Goal: Information Seeking & Learning: Learn about a topic

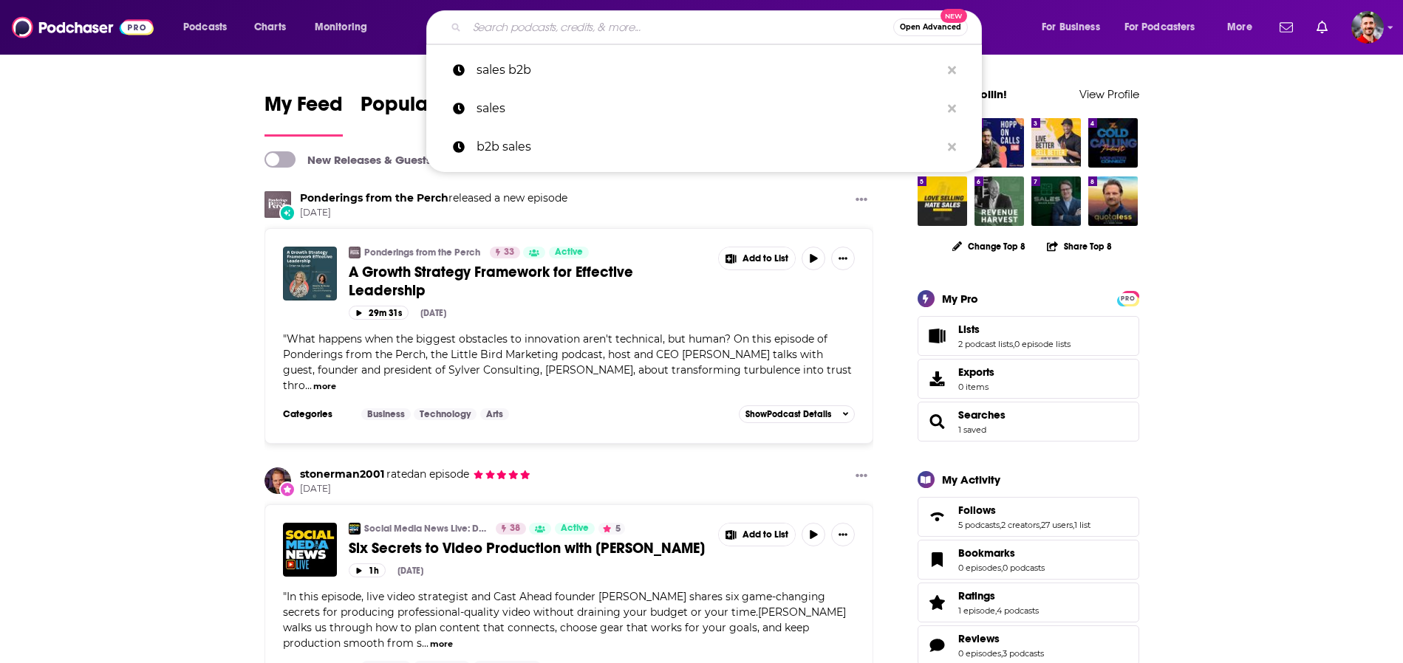
click at [666, 19] on input "Search podcasts, credits, & more..." at bounding box center [680, 28] width 426 height 24
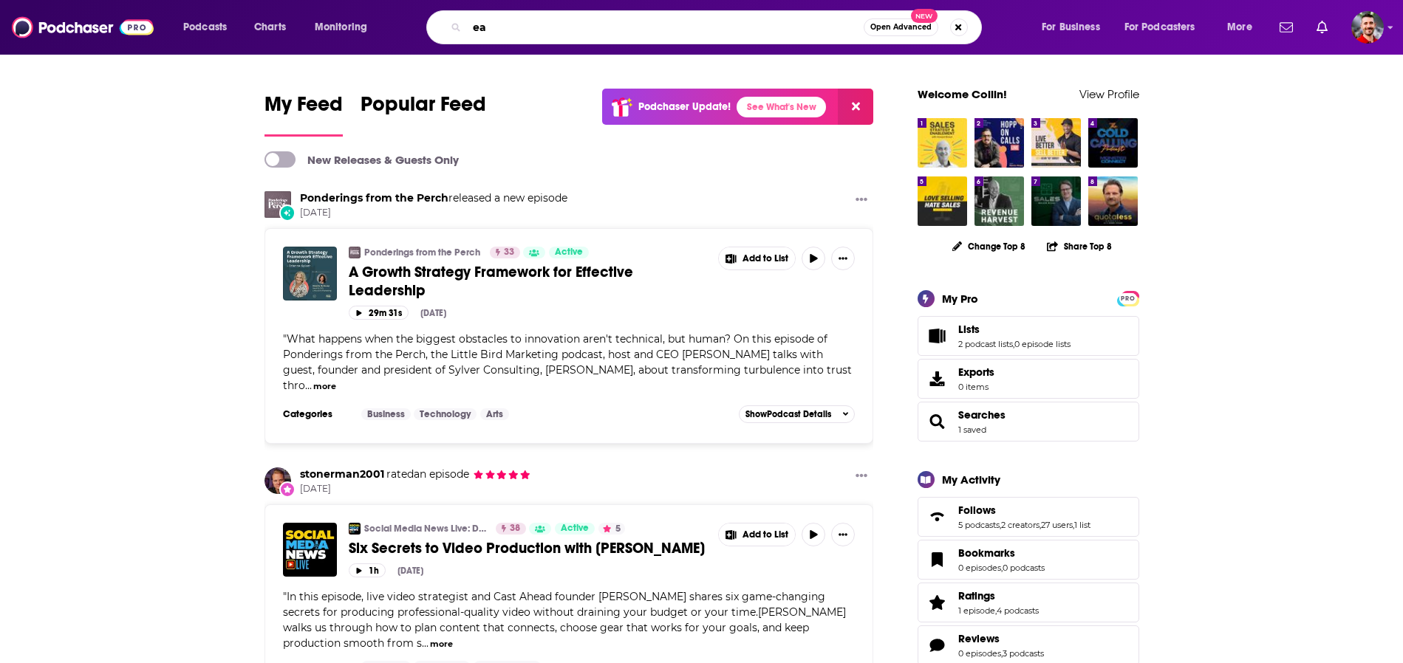
type input "e"
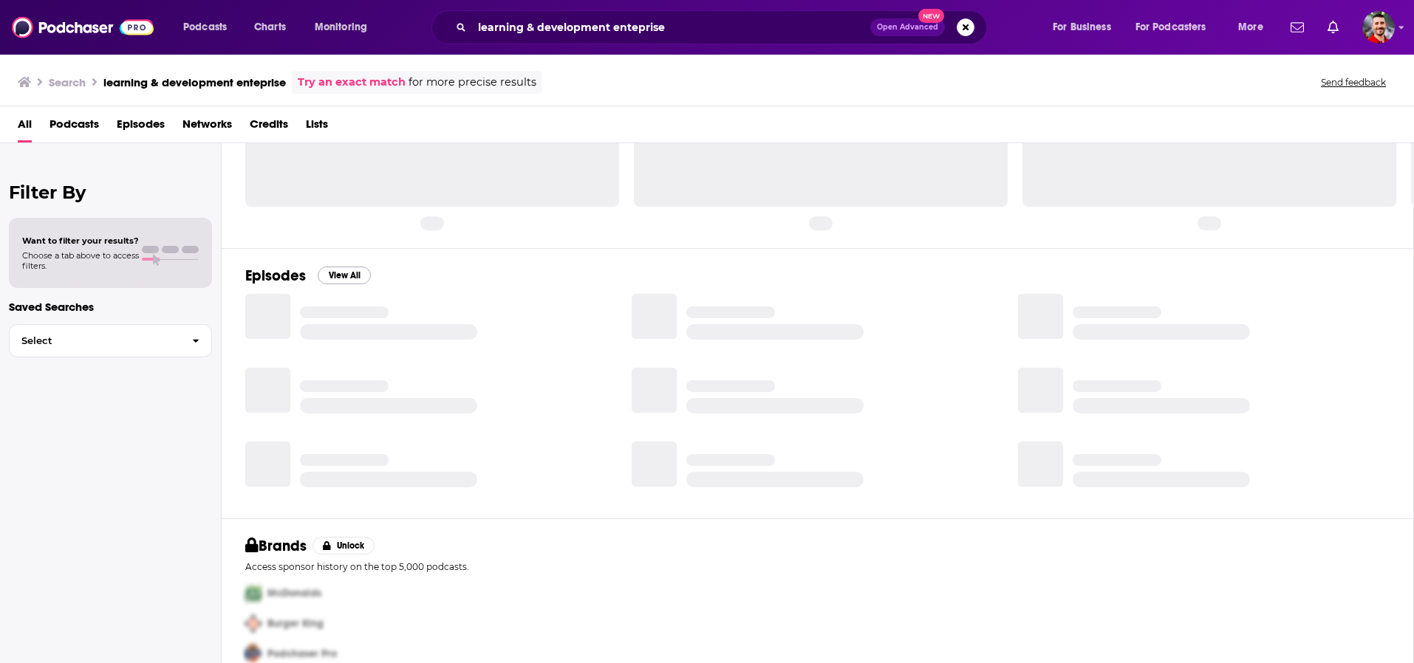
scroll to position [78, 0]
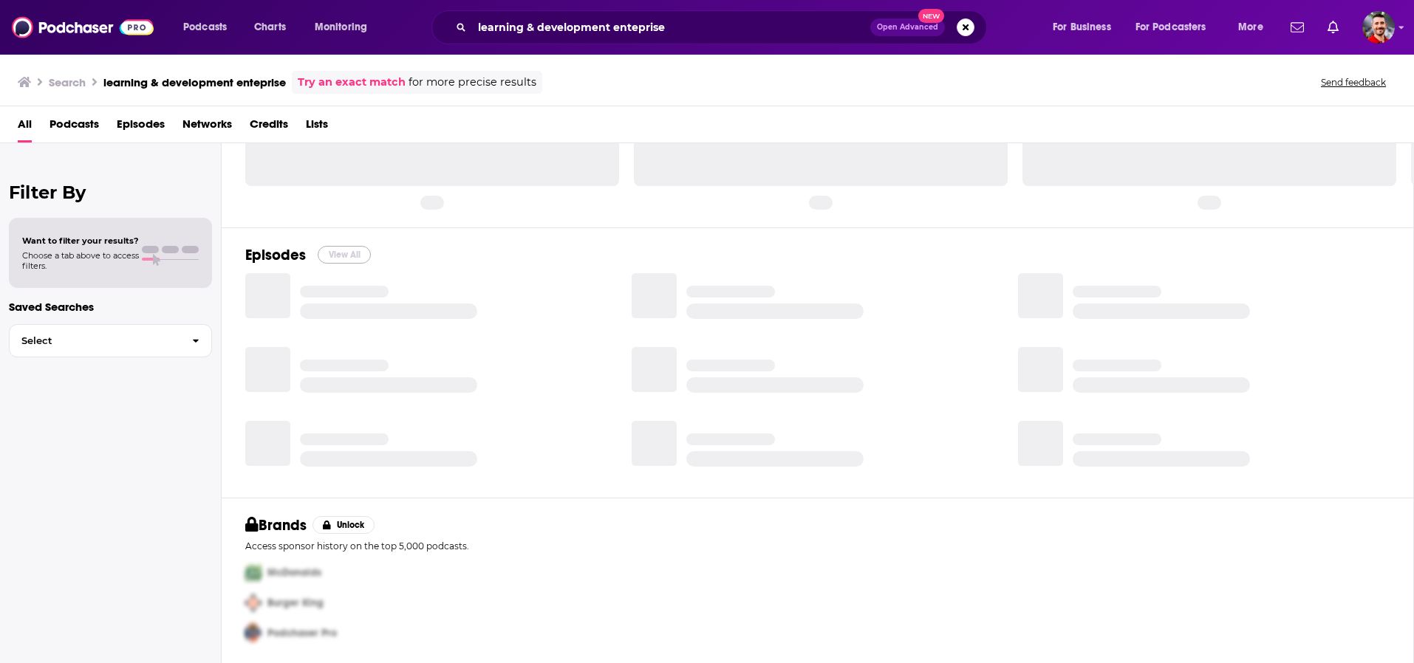
click at [347, 257] on button "View All" at bounding box center [344, 255] width 53 height 18
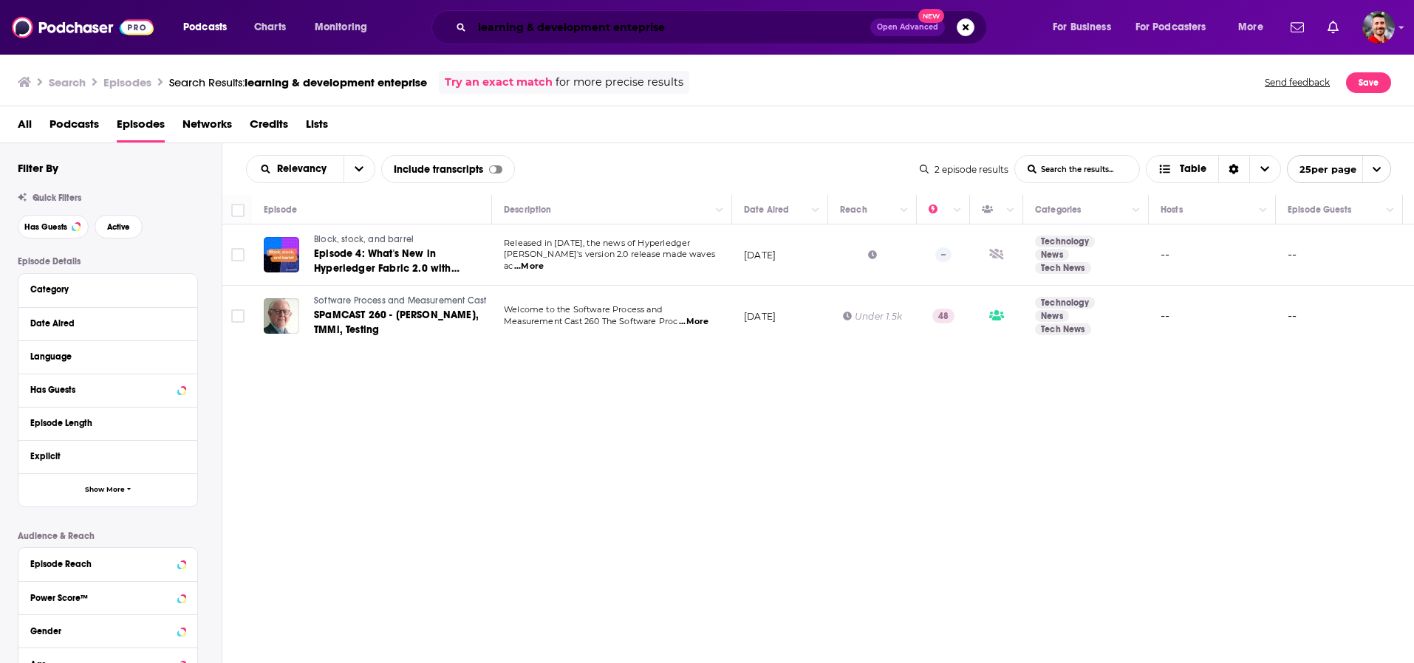
click at [634, 33] on input "learning & development enteprise" at bounding box center [671, 28] width 398 height 24
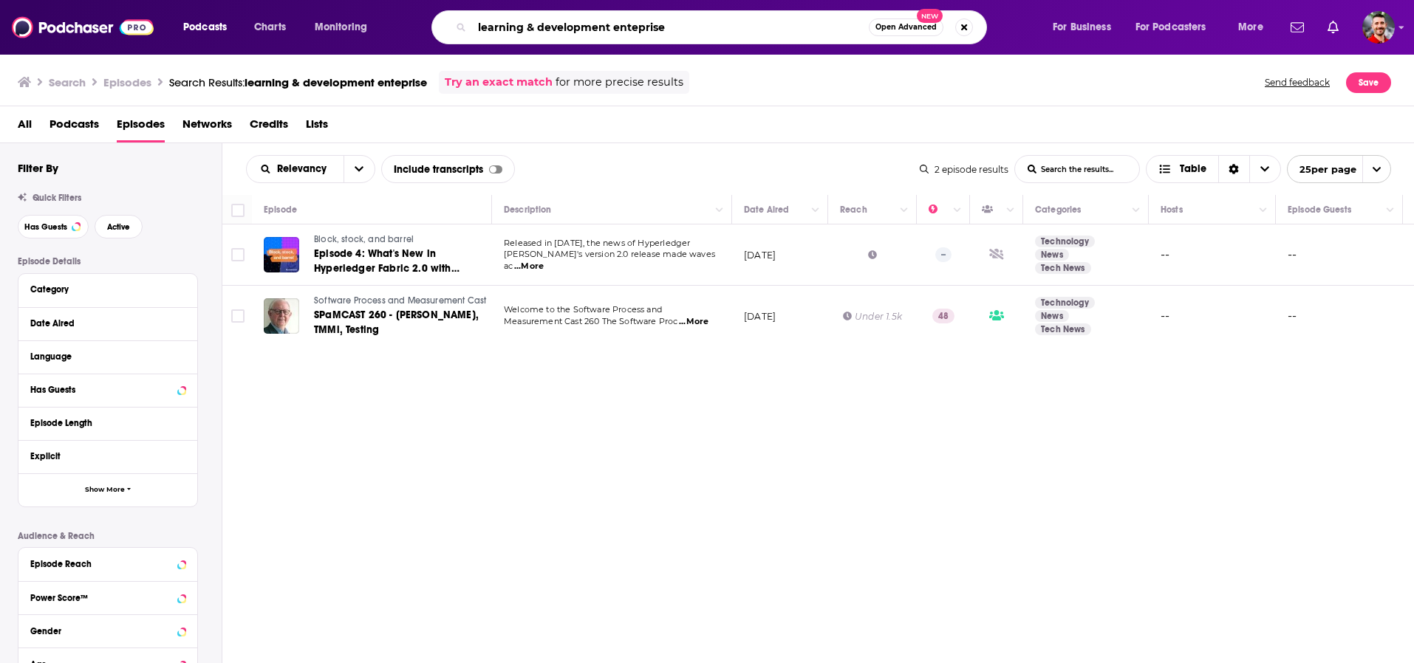
click at [634, 33] on input "learning & development enteprise" at bounding box center [670, 28] width 397 height 24
type input "learning & development"
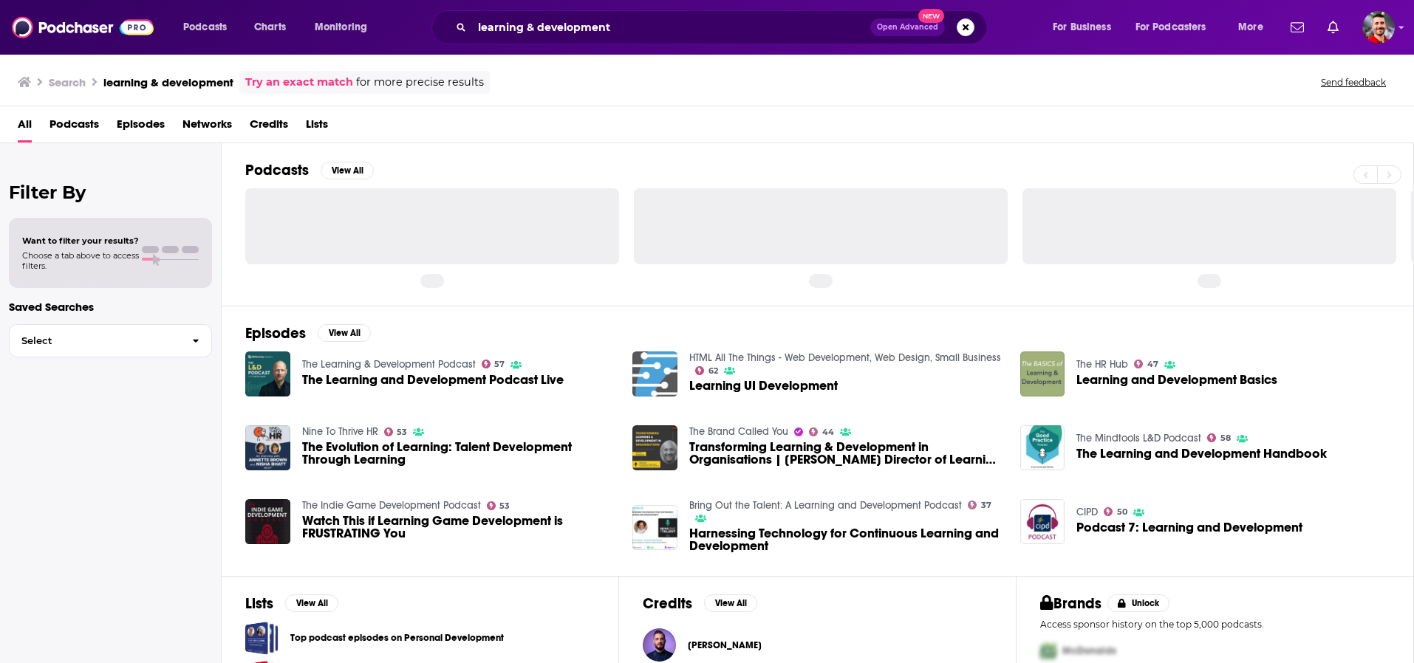
click at [617, 156] on div "Podcasts View All" at bounding box center [829, 224] width 1169 height 162
click at [442, 445] on span "The Evolution of Learning: Talent Development Through Learning" at bounding box center [458, 453] width 313 height 25
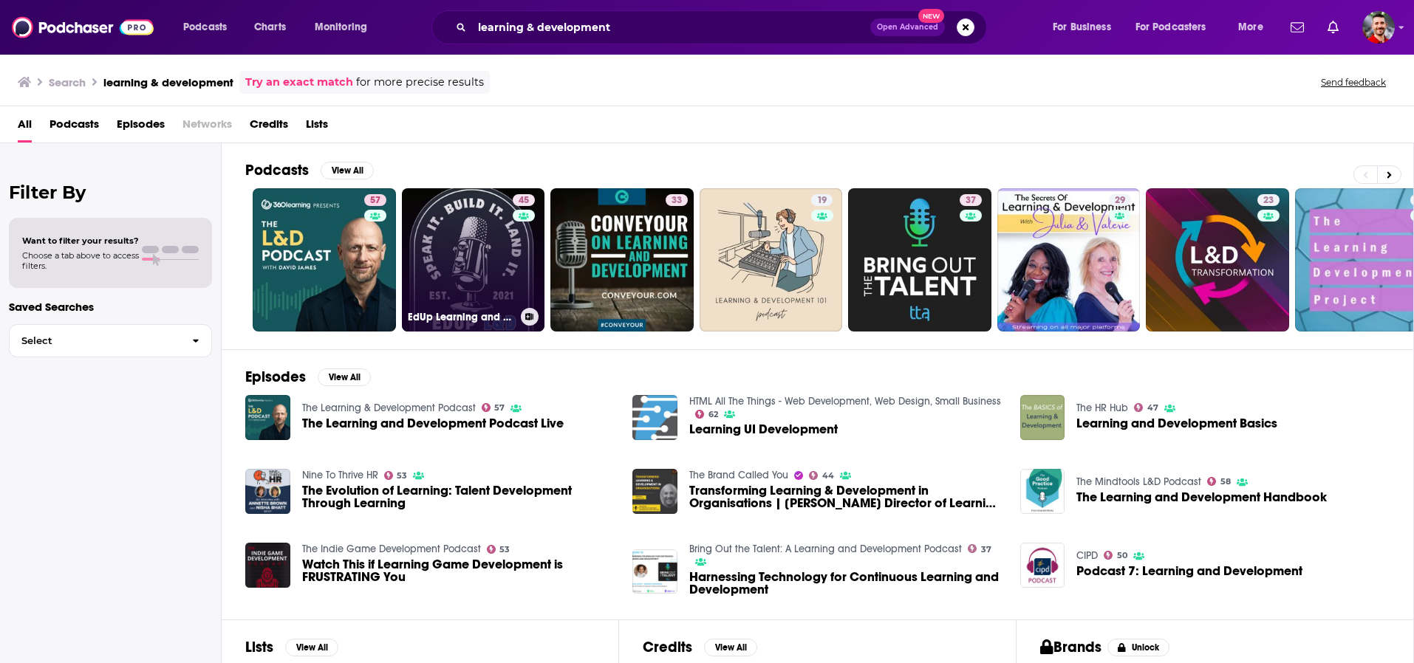
click at [458, 267] on link "45 EdUp Learning and Development, hosted by [PERSON_NAME]" at bounding box center [473, 259] width 143 height 143
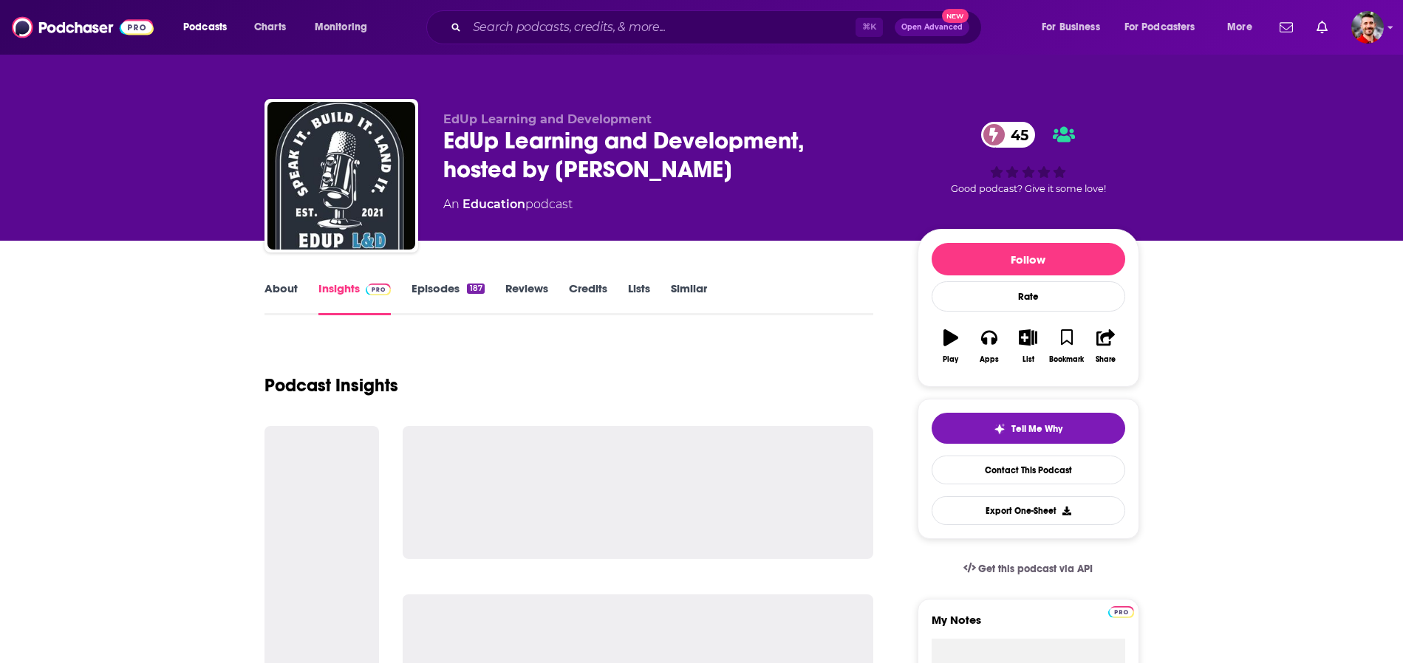
click at [442, 293] on link "Episodes 187" at bounding box center [447, 298] width 72 height 34
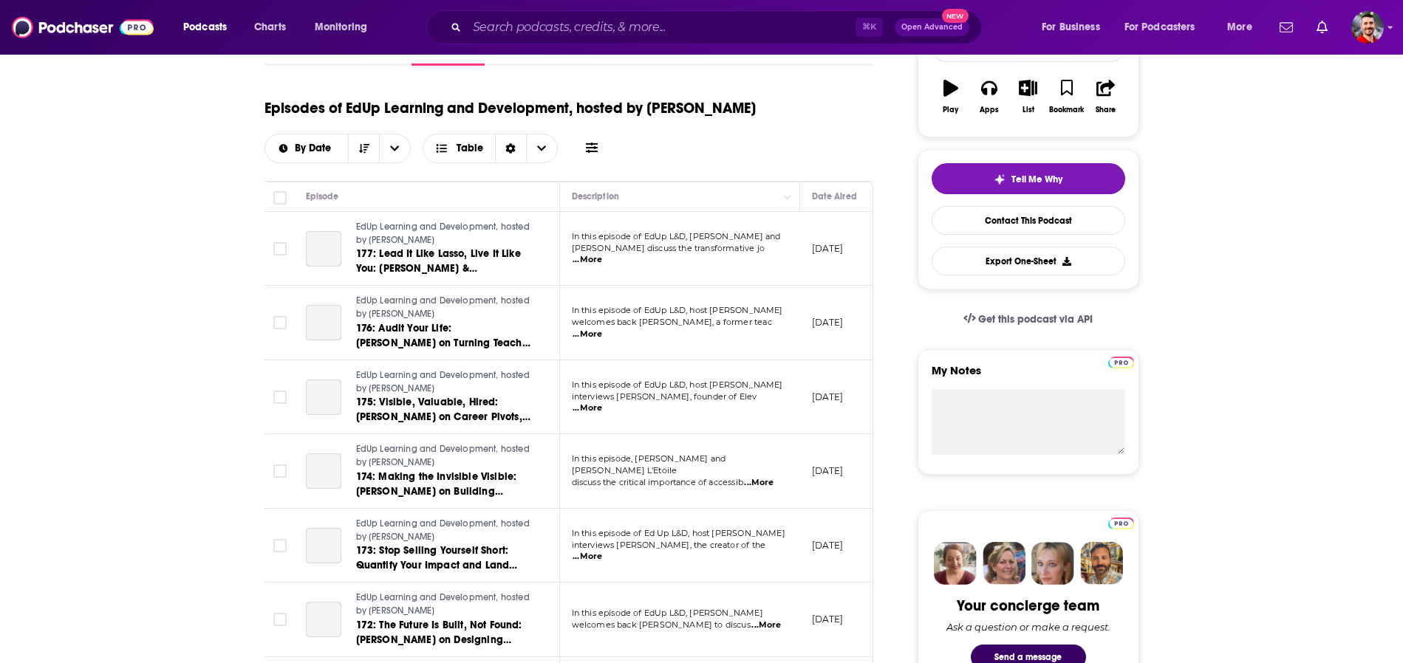
scroll to position [289, 0]
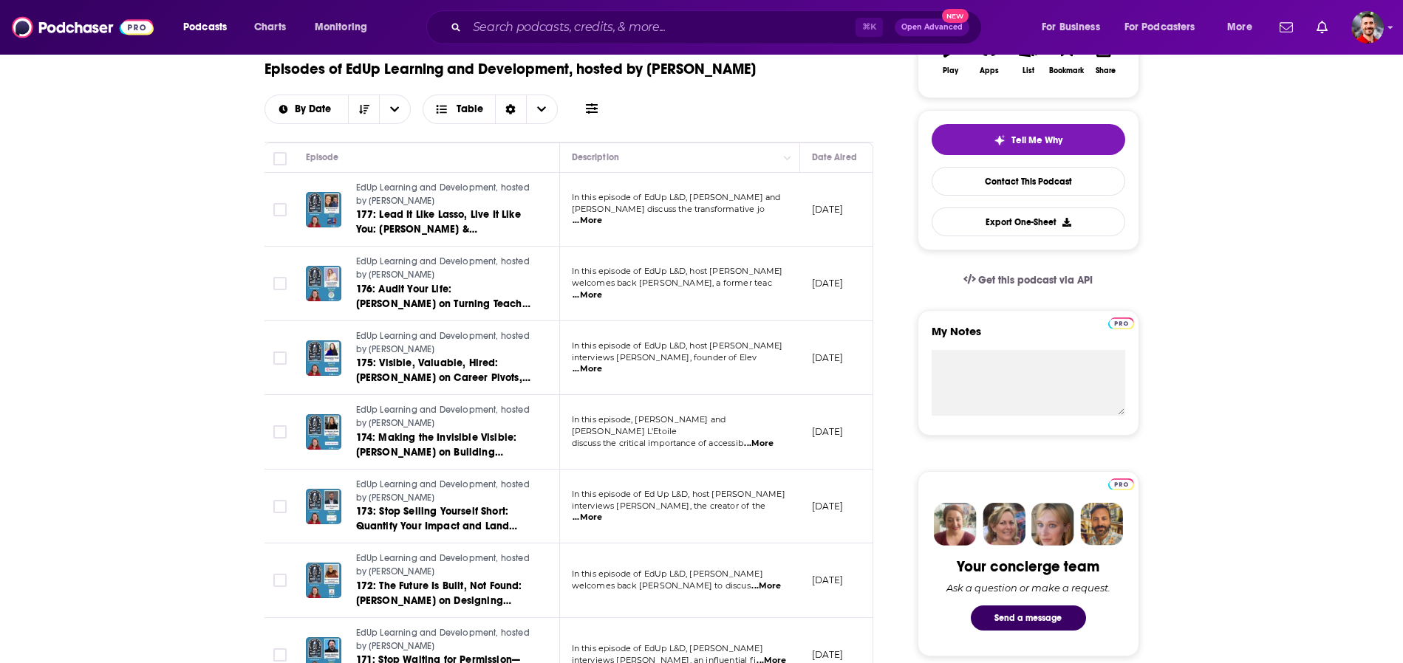
click at [602, 215] on span "...More" at bounding box center [587, 221] width 30 height 12
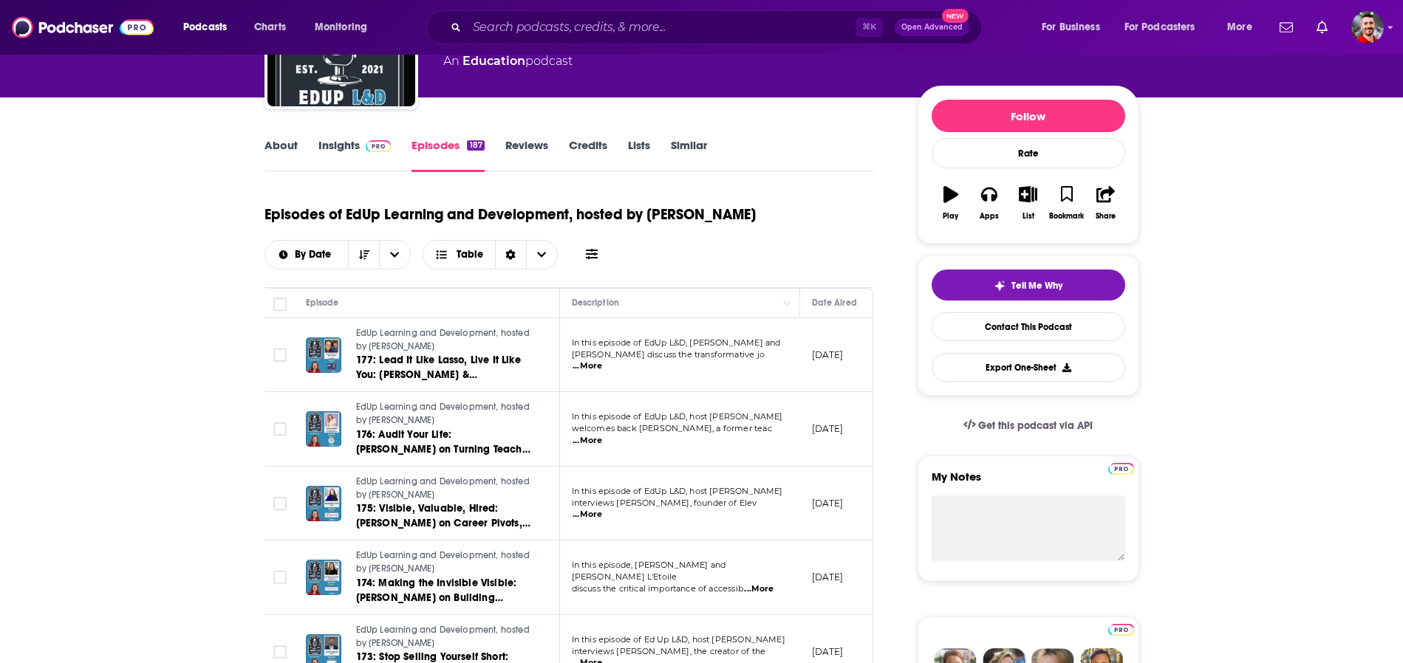
scroll to position [146, 0]
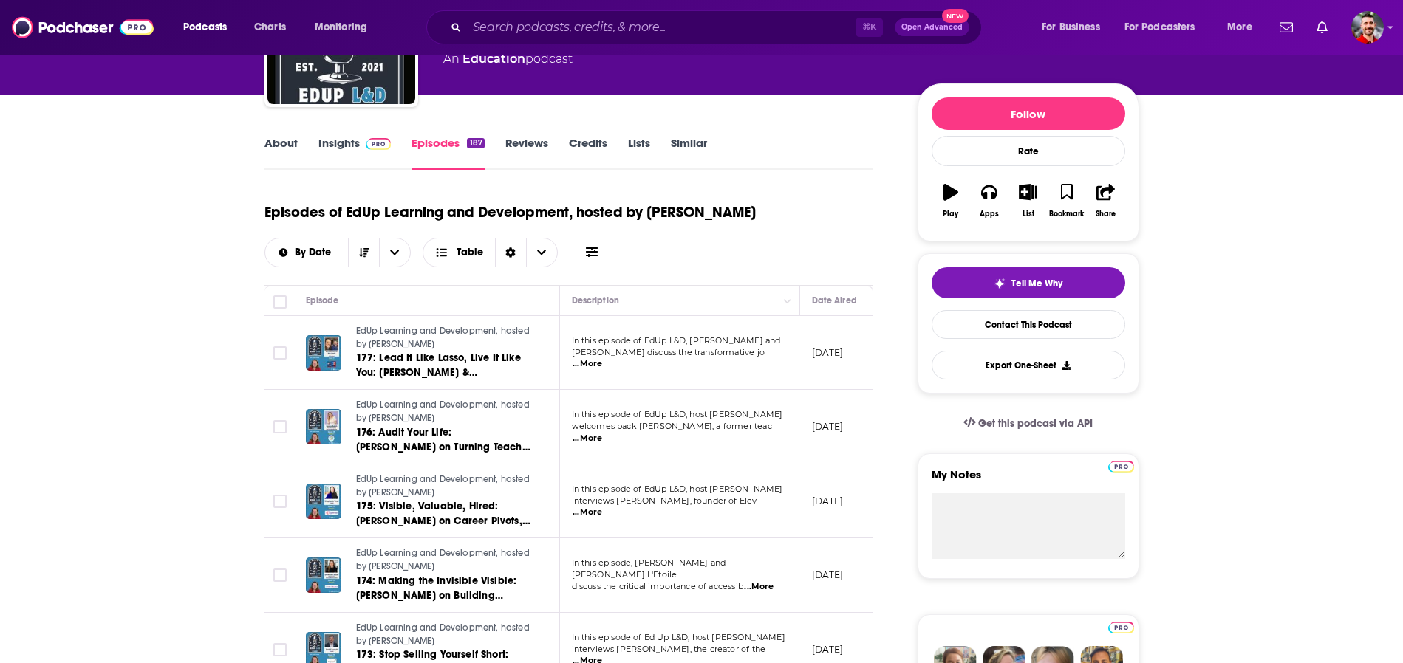
click at [421, 261] on div "By Date Table" at bounding box center [433, 253] width 338 height 30
click at [310, 261] on div "By Date" at bounding box center [337, 253] width 147 height 30
click at [538, 256] on icon "Choose View" at bounding box center [541, 252] width 9 height 10
click at [492, 262] on span "Table" at bounding box center [459, 252] width 72 height 25
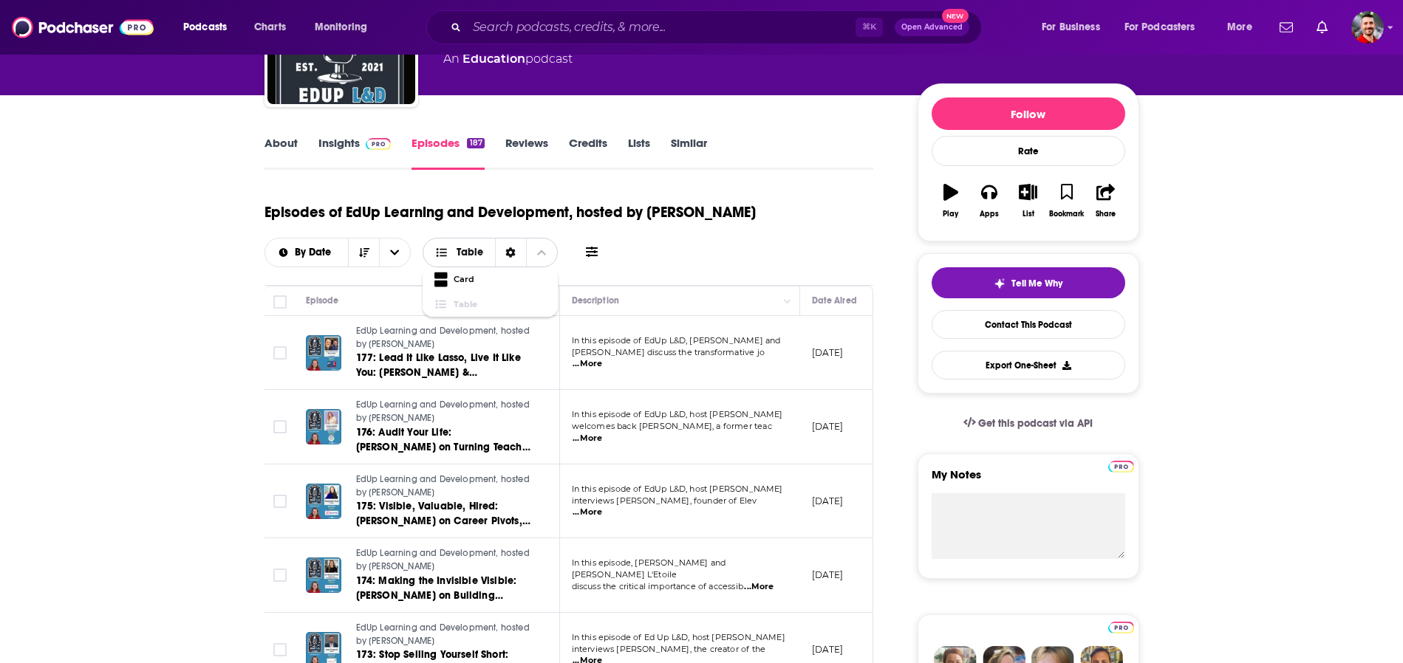
click at [508, 257] on icon "Sort Direction" at bounding box center [510, 252] width 10 height 10
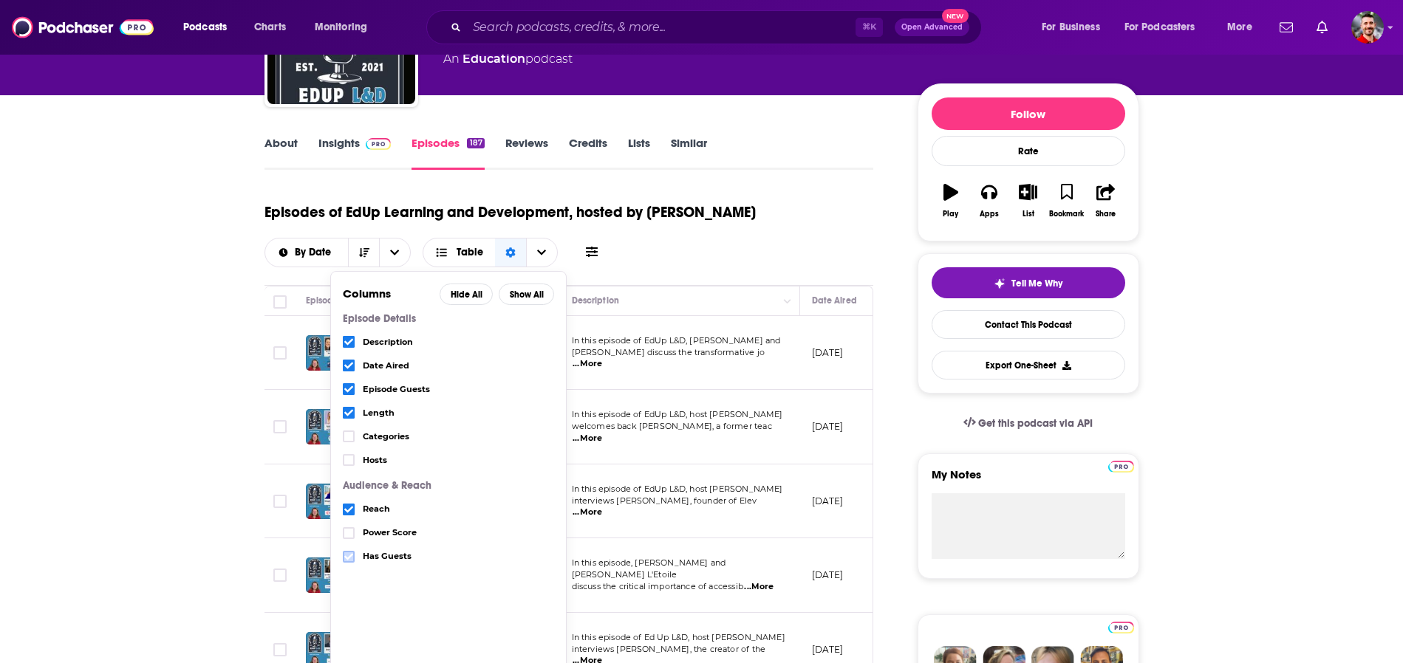
click at [352, 558] on icon "Choose View" at bounding box center [348, 557] width 9 height 9
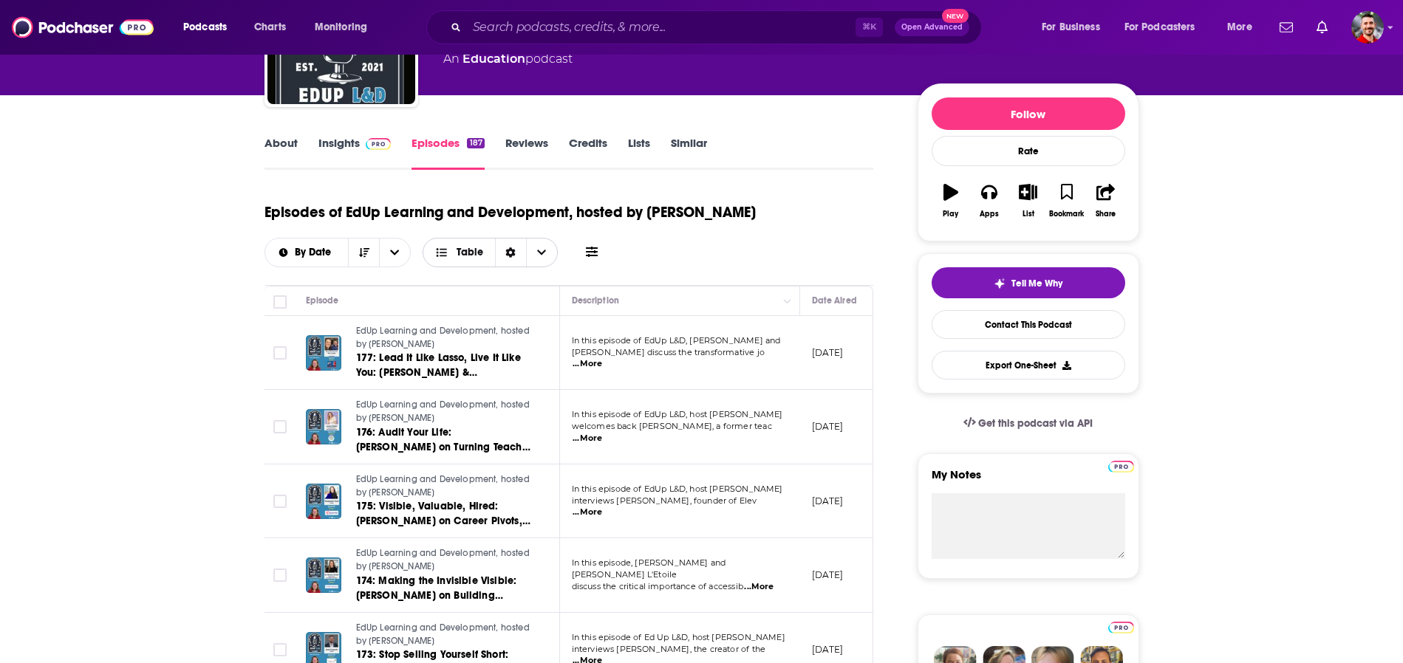
click at [521, 257] on div "Sort Direction" at bounding box center [510, 253] width 31 height 28
click at [629, 228] on div "Episodes of EdUp Learning and Development, hosted by [PERSON_NAME] By Date Table" at bounding box center [568, 231] width 609 height 74
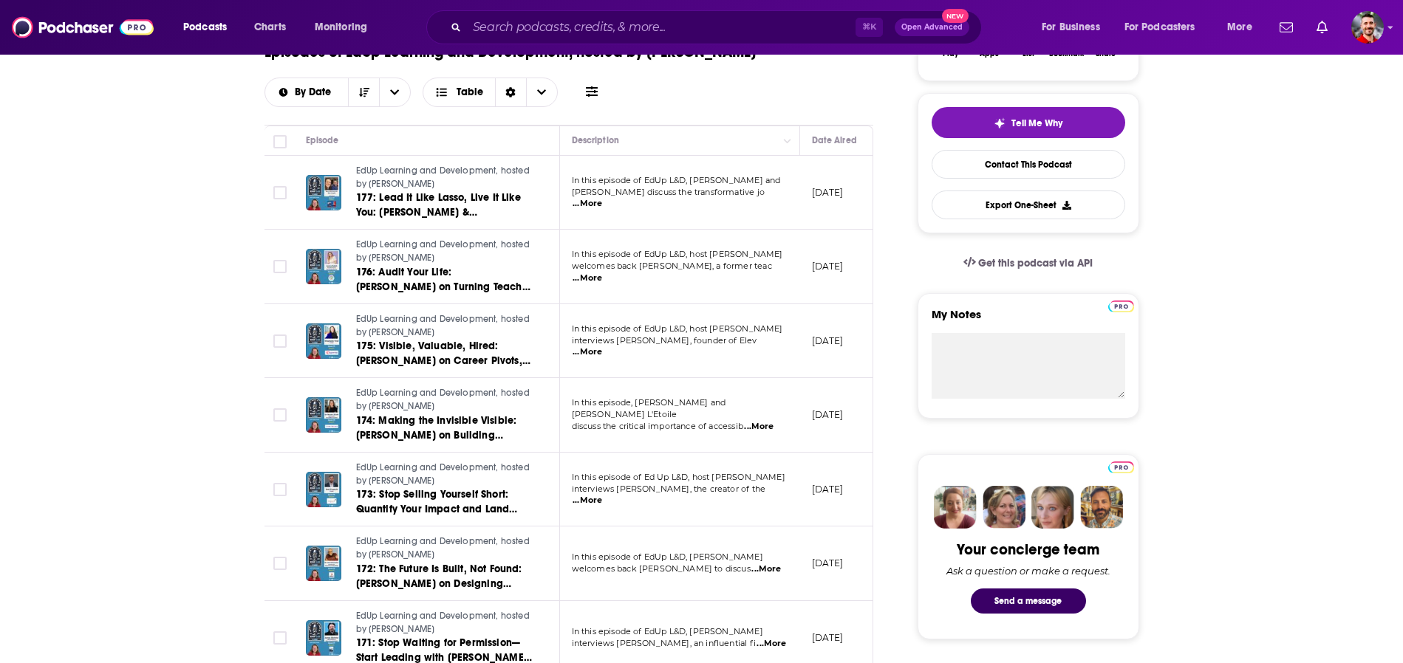
scroll to position [309, 0]
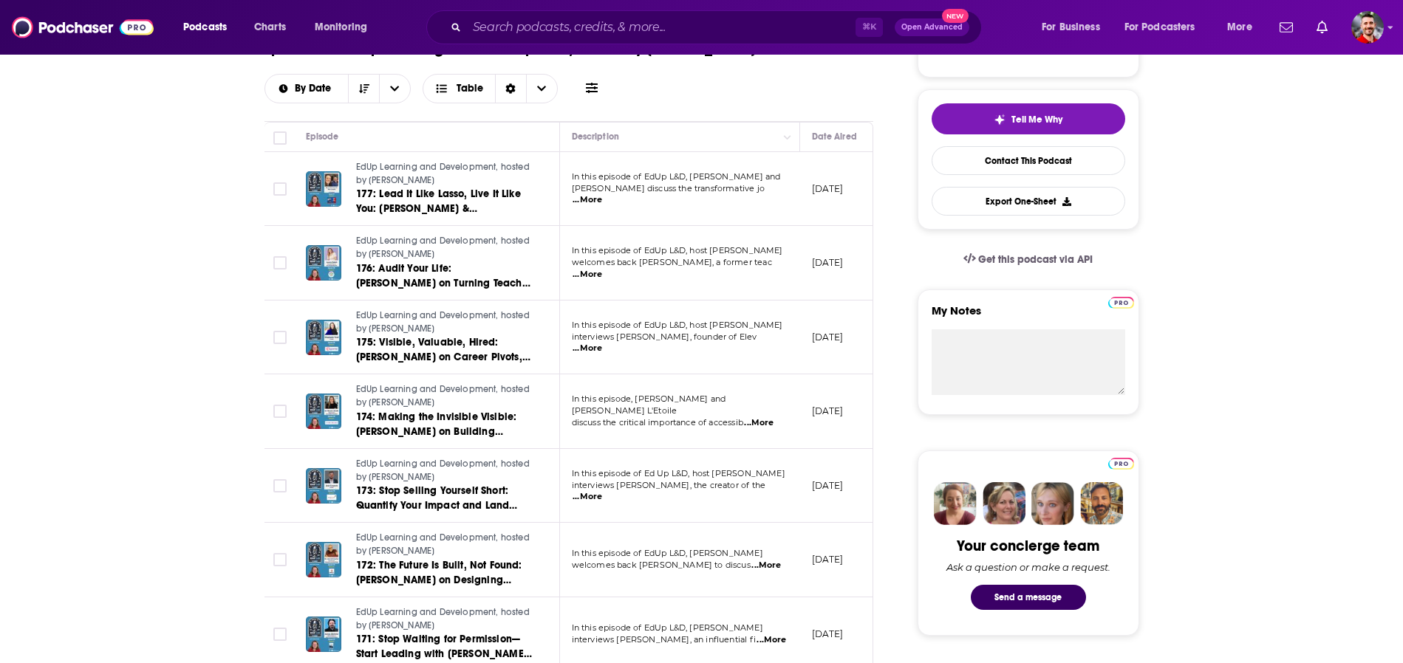
click at [602, 493] on span "...More" at bounding box center [587, 497] width 30 height 12
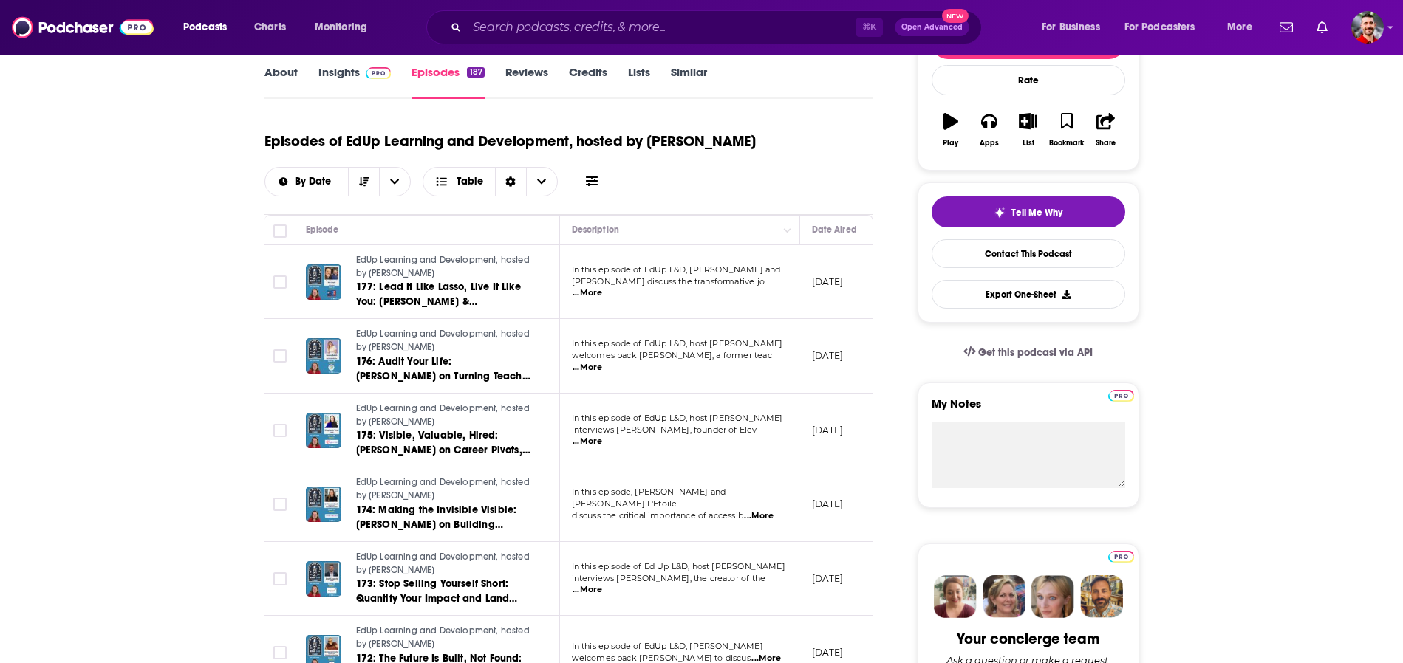
scroll to position [27, 0]
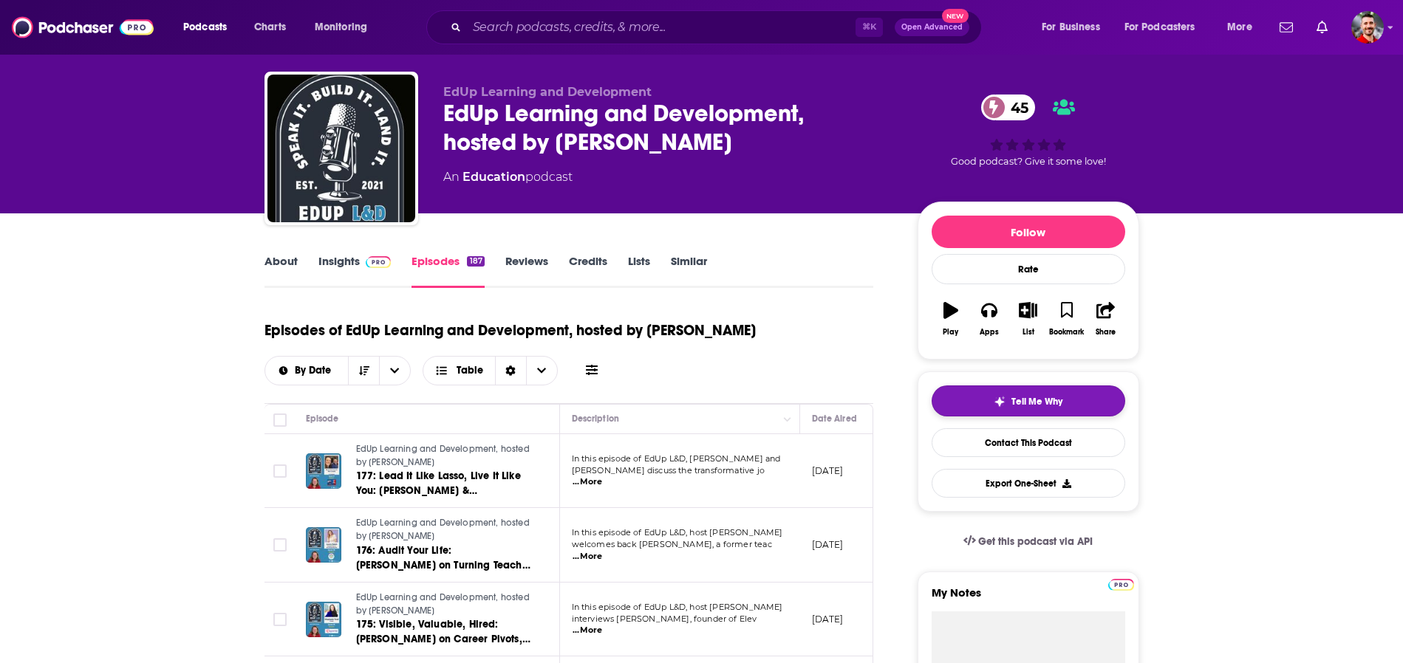
click at [988, 394] on button "Tell Me Why" at bounding box center [1028, 401] width 194 height 31
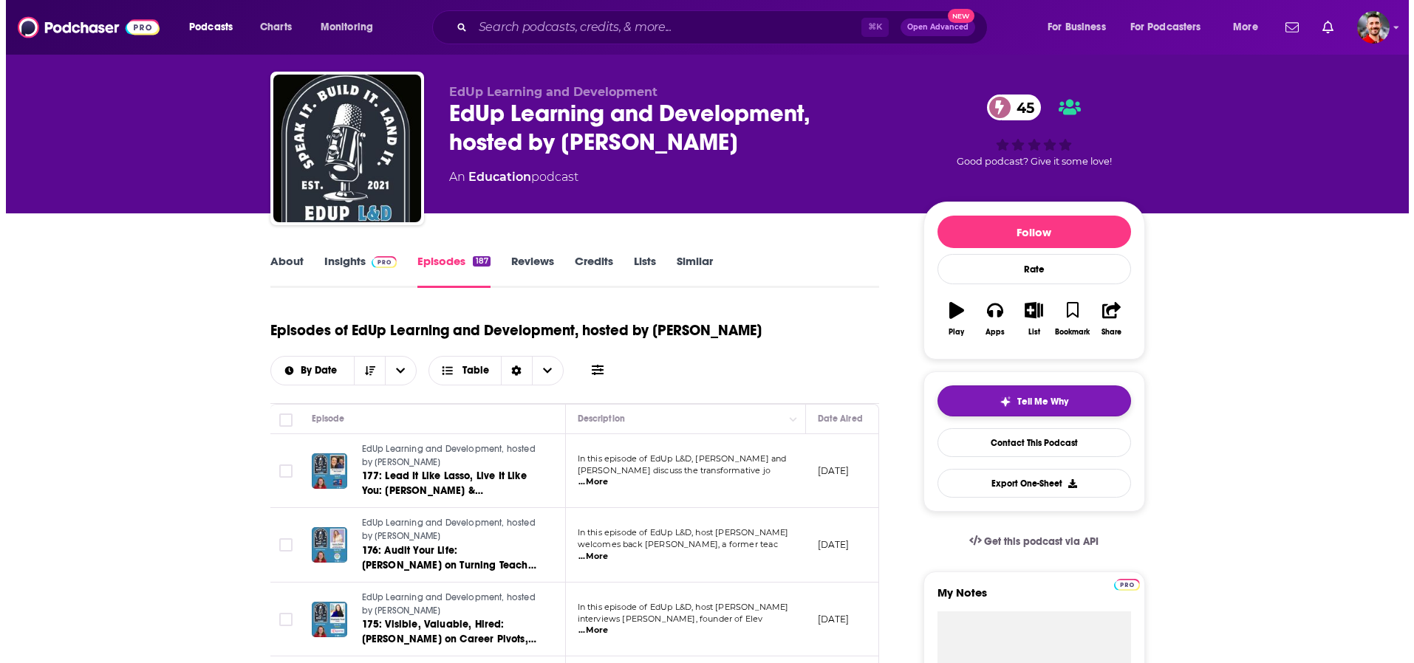
scroll to position [0, 0]
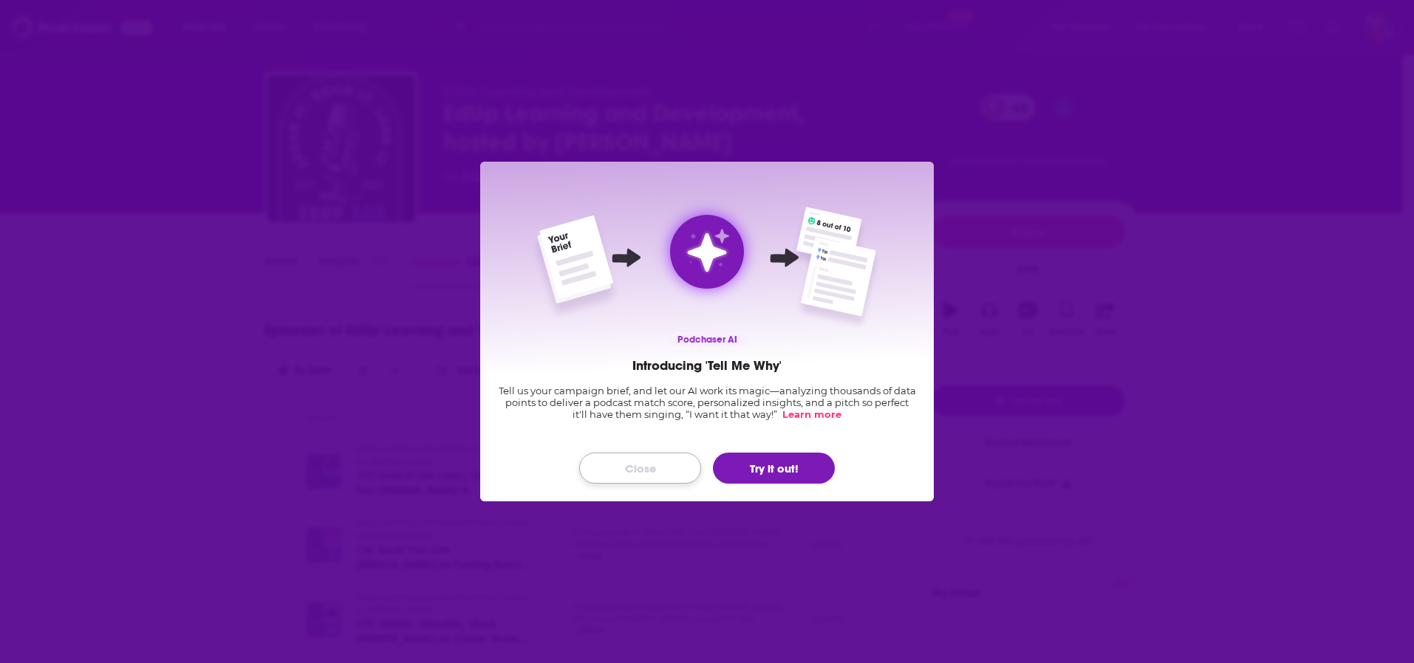
click at [651, 465] on button "Close" at bounding box center [640, 468] width 122 height 31
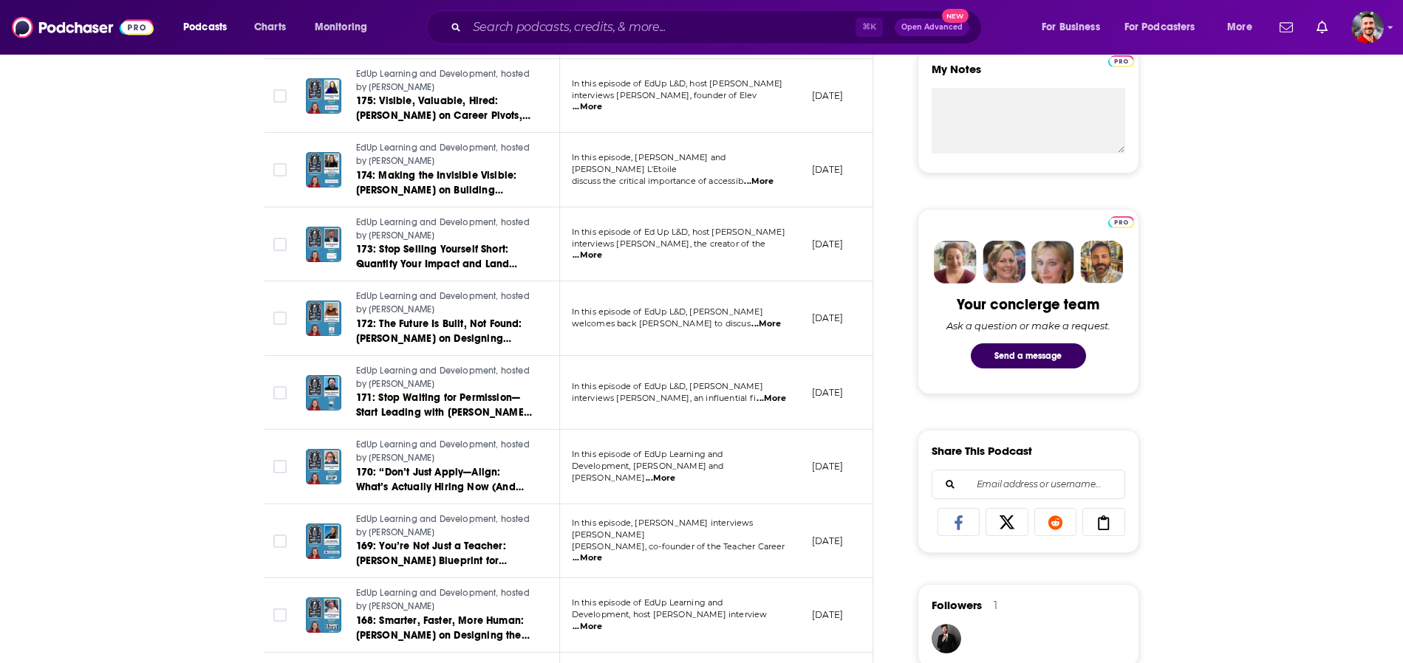
scroll to position [562, 0]
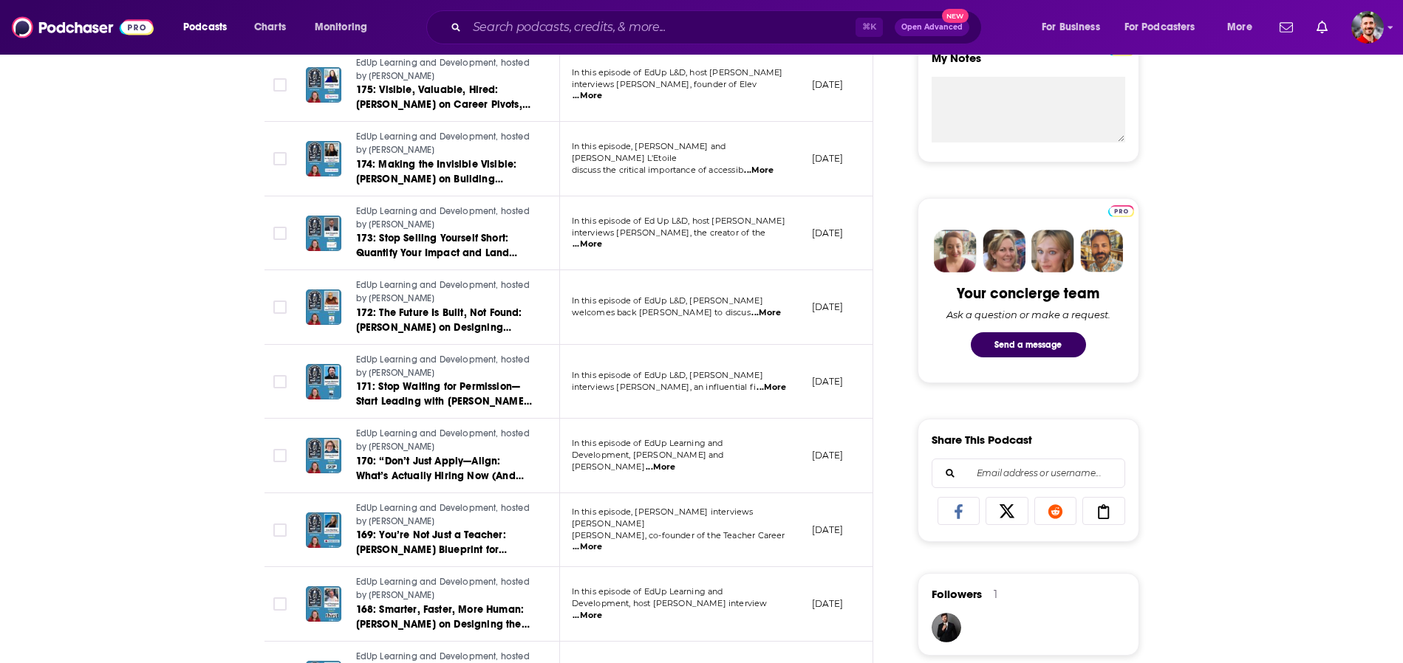
click at [764, 391] on span "...More" at bounding box center [771, 388] width 30 height 12
drag, startPoint x: 690, startPoint y: 237, endPoint x: 649, endPoint y: 237, distance: 40.6
click at [744, 398] on td "In this episode of EdUp L&D, [PERSON_NAME] interviews [PERSON_NAME], an influen…" at bounding box center [680, 382] width 240 height 75
click at [756, 383] on span "...More" at bounding box center [771, 388] width 30 height 12
click at [745, 383] on span "interviews [PERSON_NAME], an influential fi" at bounding box center [664, 387] width 184 height 10
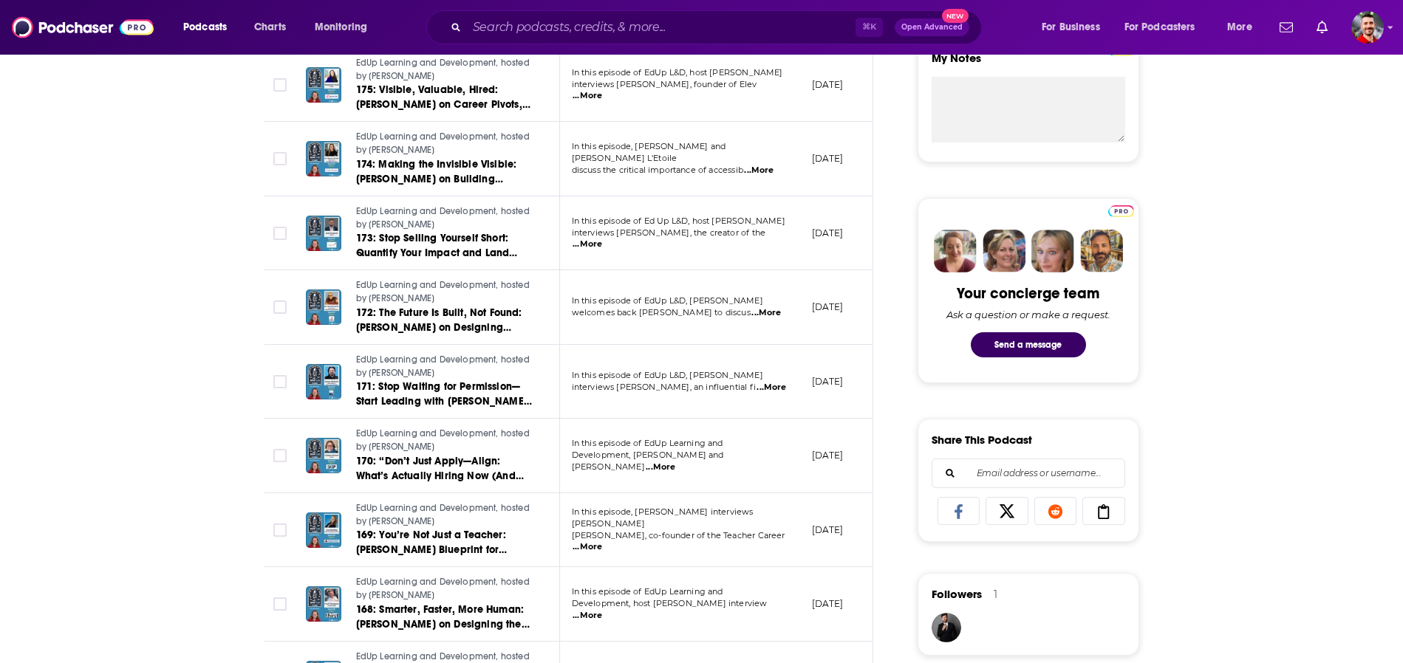
click at [766, 385] on span "...More" at bounding box center [771, 388] width 30 height 12
drag, startPoint x: 690, startPoint y: 235, endPoint x: 633, endPoint y: 235, distance: 56.9
click at [763, 389] on span "...More" at bounding box center [771, 388] width 30 height 12
drag, startPoint x: 615, startPoint y: 239, endPoint x: 660, endPoint y: 239, distance: 44.3
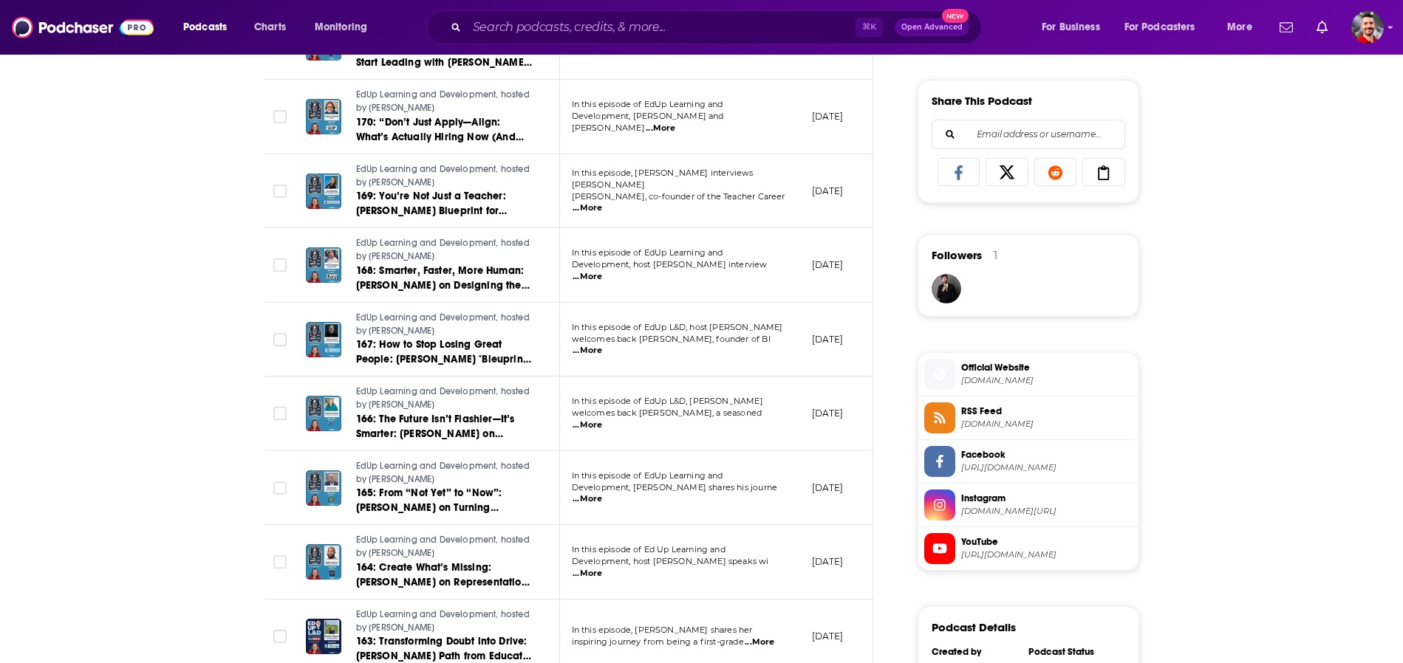
scroll to position [916, 0]
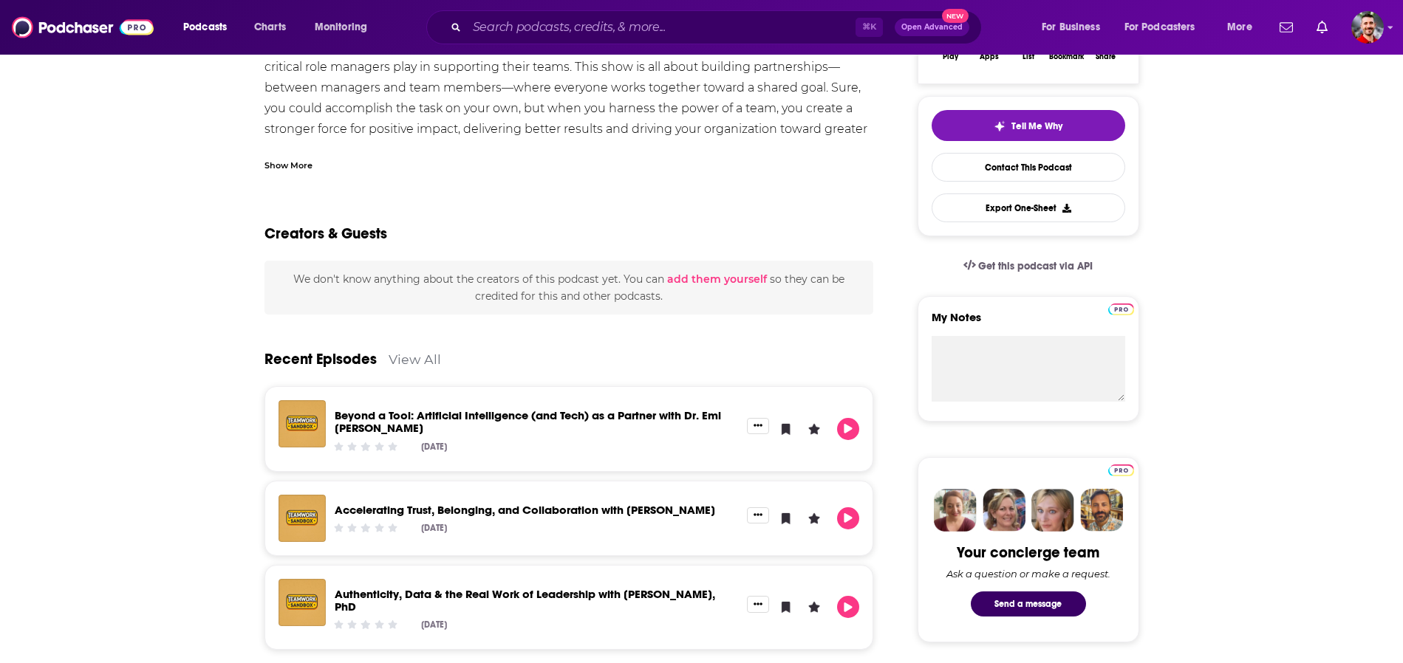
scroll to position [301, 0]
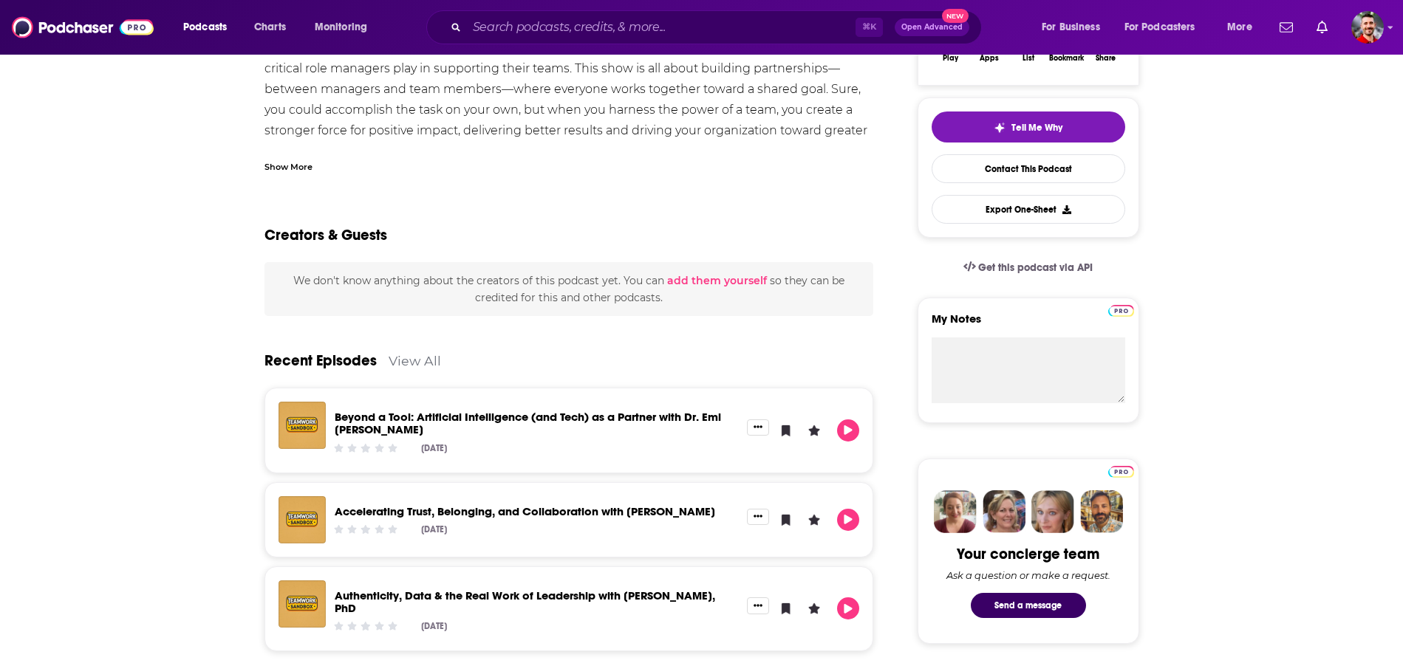
click at [709, 1] on div "Podcasts Charts Monitoring ⌘ K Open Advanced New For Business For Podcasters Mo…" at bounding box center [701, 27] width 1403 height 55
